Goal: Find specific page/section: Find specific page/section

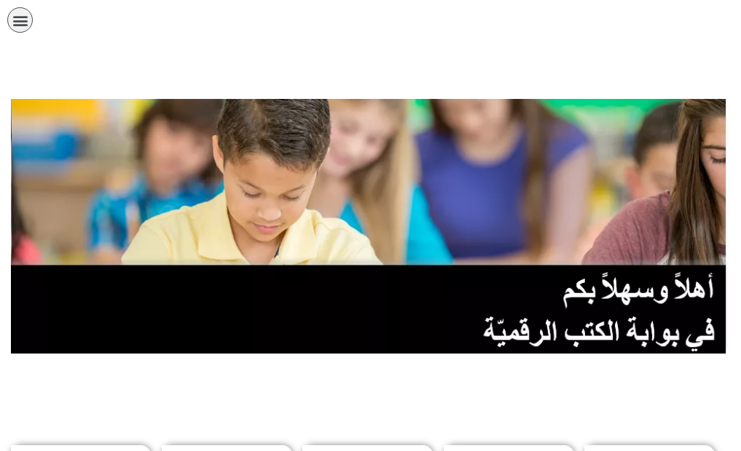
click at [0, 0] on link "الصف الثاني" at bounding box center [0, 0] width 0 height 0
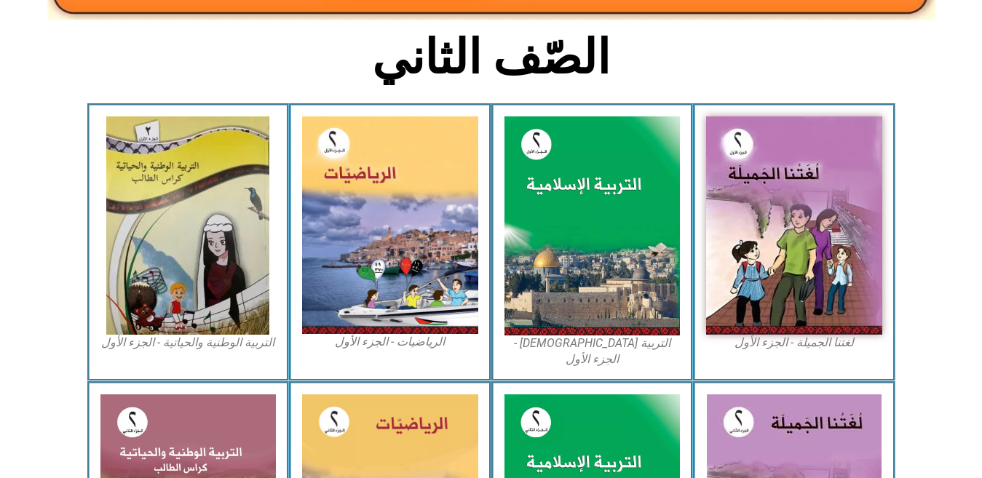
scroll to position [379, 0]
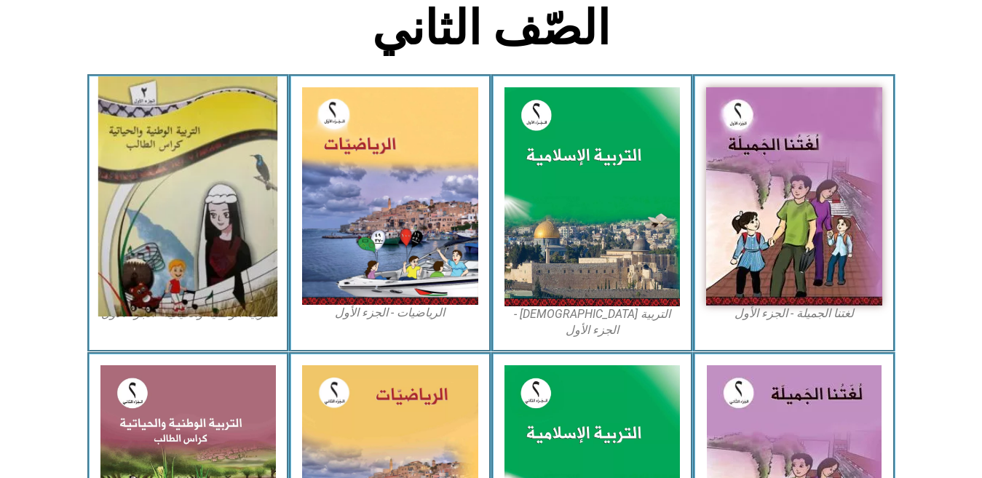
click at [157, 221] on img at bounding box center [187, 196] width 179 height 240
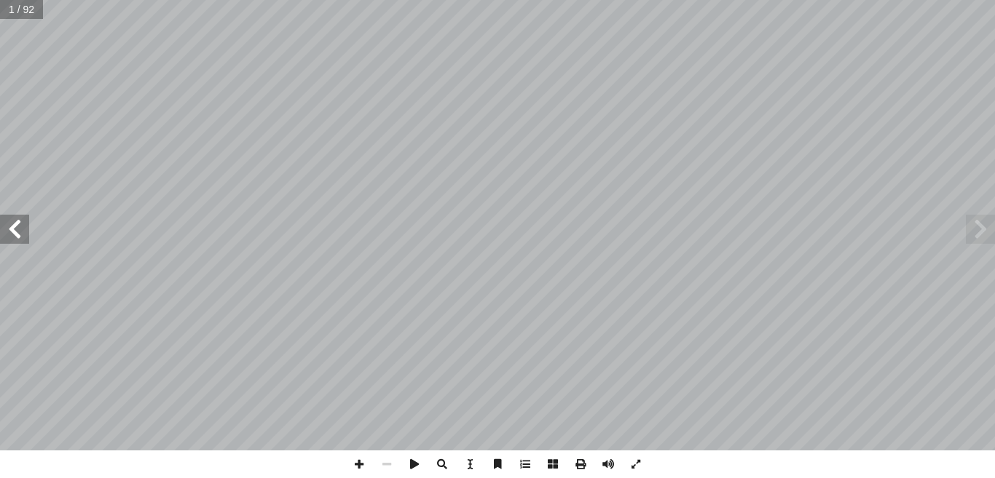
click at [17, 229] on span at bounding box center [14, 229] width 29 height 29
click at [17, 234] on span at bounding box center [14, 229] width 29 height 29
